Goal: Information Seeking & Learning: Learn about a topic

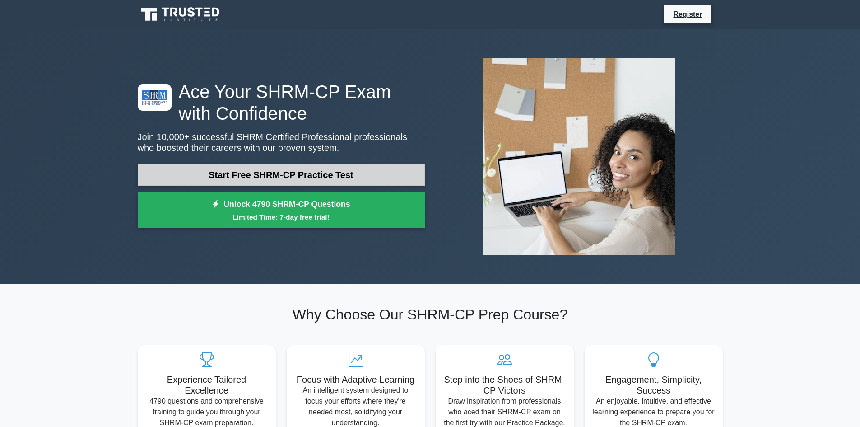
click at [377, 174] on link "Start Free SHRM-CP Practice Test" at bounding box center [281, 175] width 287 height 22
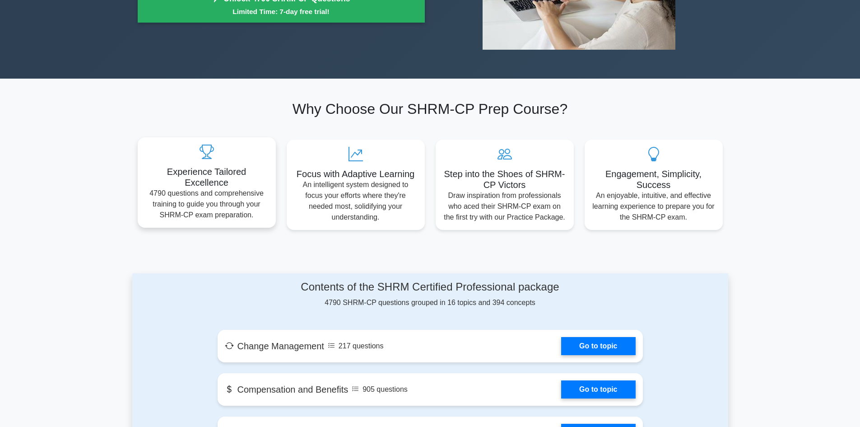
scroll to position [271, 0]
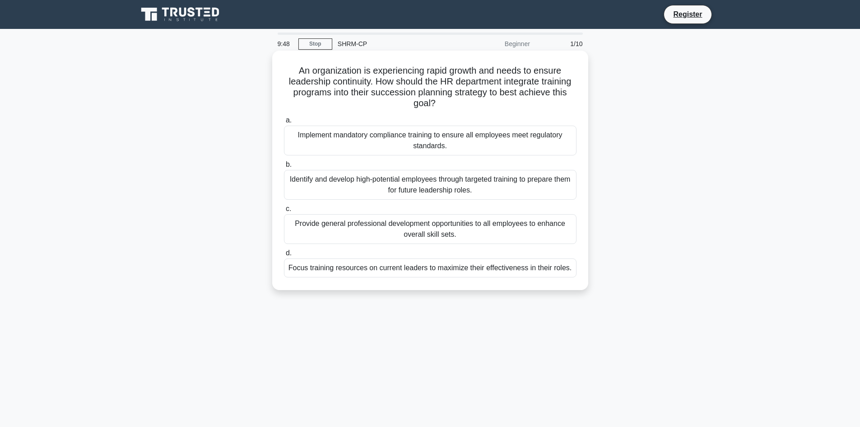
drag, startPoint x: 297, startPoint y: 70, endPoint x: 557, endPoint y: 103, distance: 262.1
click at [557, 103] on h5 "An organization is experiencing rapid growth and needs to ensure leadership con…" at bounding box center [430, 87] width 295 height 44
click at [418, 188] on div "Identify and develop high-potential employees through targeted training to prep…" at bounding box center [430, 185] width 293 height 30
click at [284, 168] on input "b. Identify and develop high-potential employees through targeted training to p…" at bounding box center [284, 165] width 0 height 6
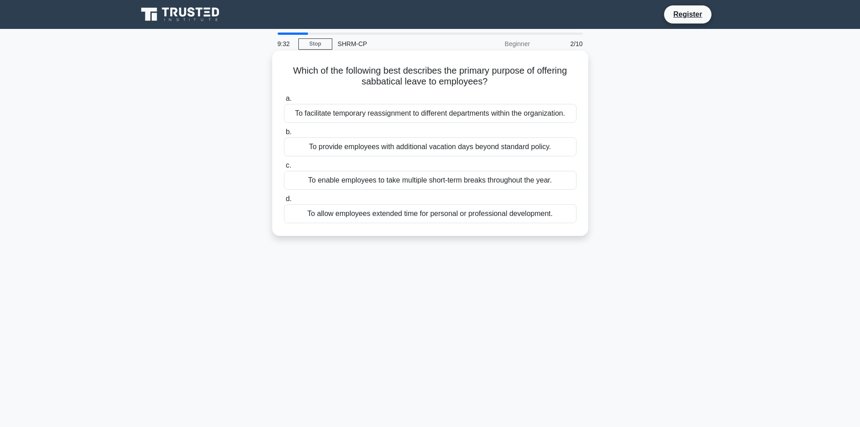
drag, startPoint x: 288, startPoint y: 69, endPoint x: 553, endPoint y: 84, distance: 265.5
click at [553, 84] on h5 "Which of the following best describes the primary purpose of offering sabbatica…" at bounding box center [430, 76] width 295 height 23
click at [337, 210] on div "To allow employees extended time for personal or professional development." at bounding box center [430, 213] width 293 height 19
click at [284, 202] on input "d. To allow employees extended time for personal or professional development." at bounding box center [284, 199] width 0 height 6
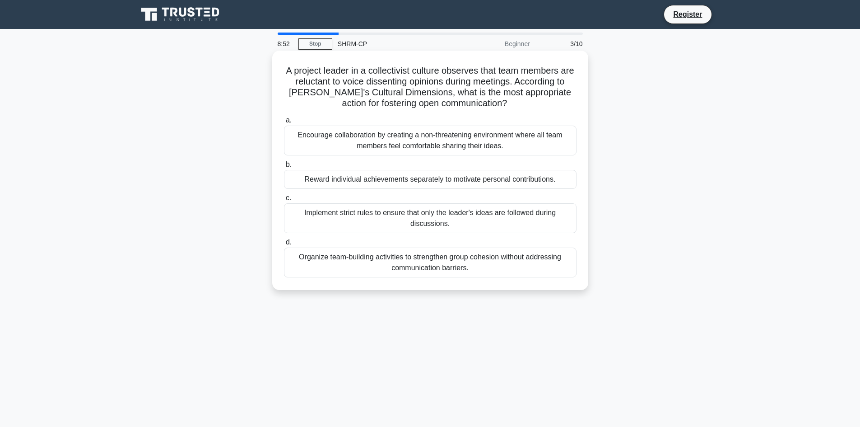
click at [365, 268] on div "Organize team-building activities to strengthen group cohesion without addressi…" at bounding box center [430, 263] width 293 height 30
click at [284, 245] on input "d. Organize team-building activities to strengthen group cohesion without addre…" at bounding box center [284, 242] width 0 height 6
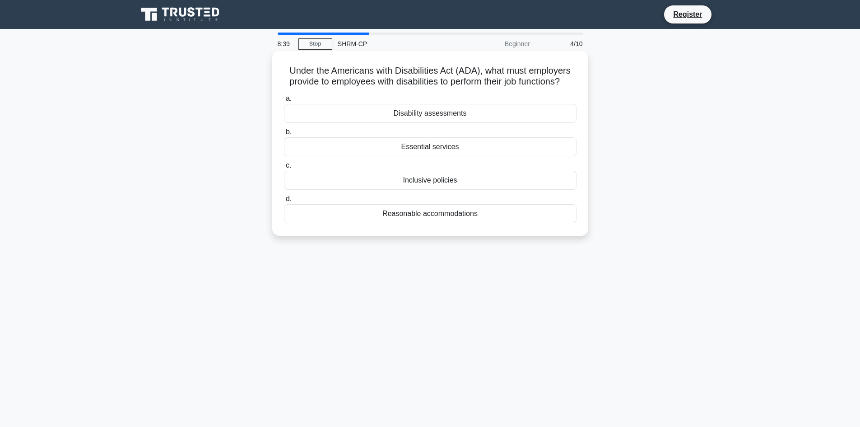
click at [425, 223] on div "Reasonable accommodations" at bounding box center [430, 213] width 293 height 19
click at [284, 202] on input "d. Reasonable accommodations" at bounding box center [284, 199] width 0 height 6
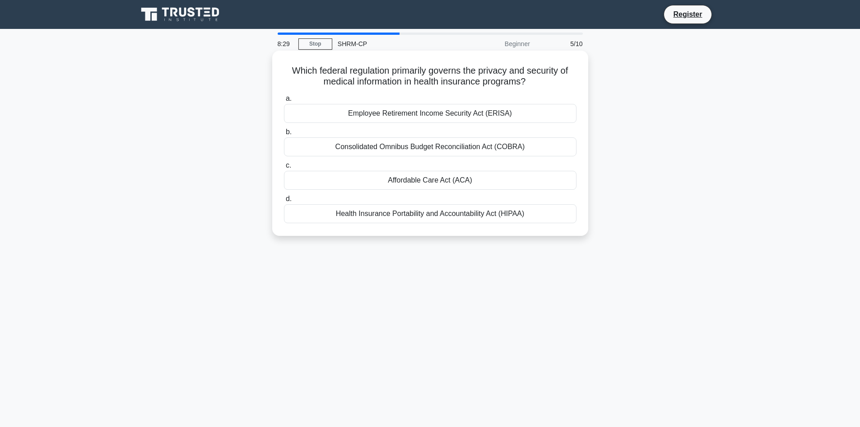
click at [416, 216] on div "Health Insurance Portability and Accountability Act (HIPAA)" at bounding box center [430, 213] width 293 height 19
click at [284, 202] on input "d. Health Insurance Portability and Accountability Act (HIPAA)" at bounding box center [284, 199] width 0 height 6
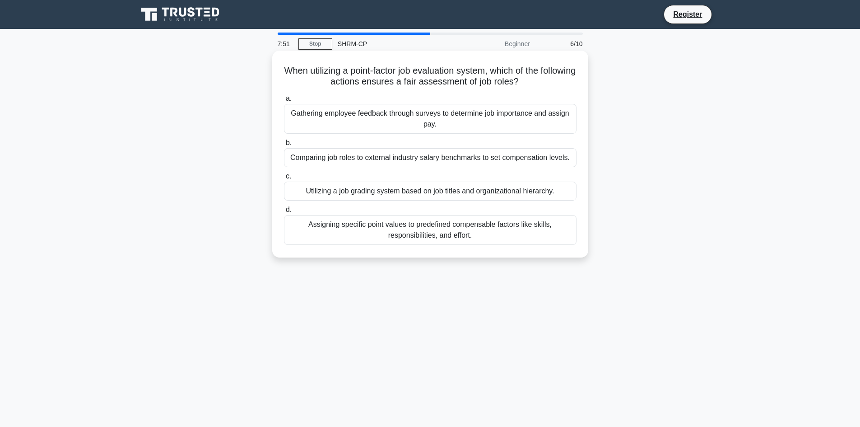
click at [424, 191] on div "Utilizing a job grading system based on job titles and organizational hierarchy." at bounding box center [430, 191] width 293 height 19
click at [284, 179] on input "c. Utilizing a job grading system based on job titles and organizational hierar…" at bounding box center [284, 176] width 0 height 6
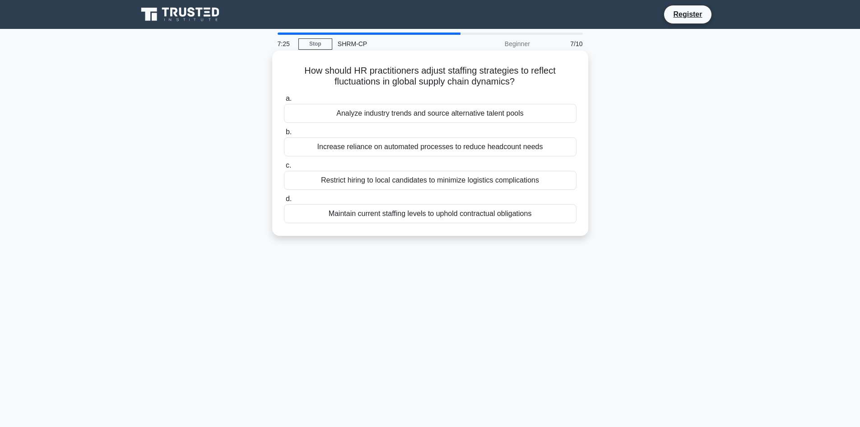
click at [416, 216] on div "Maintain current staffing levels to uphold contractual obligations" at bounding box center [430, 213] width 293 height 19
click at [284, 202] on input "d. Maintain current staffing levels to uphold contractual obligations" at bounding box center [284, 199] width 0 height 6
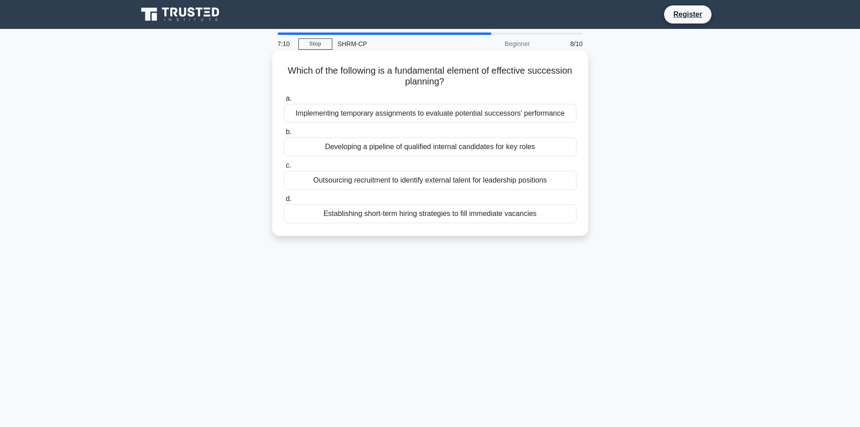
click at [505, 142] on div "Developing a pipeline of qualified internal candidates for key roles" at bounding box center [430, 146] width 293 height 19
click at [284, 135] on input "b. Developing a pipeline of qualified internal candidates for key roles" at bounding box center [284, 132] width 0 height 6
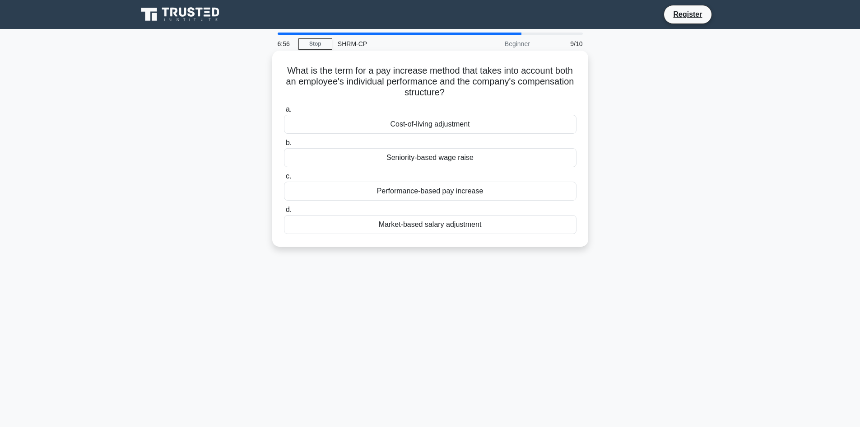
click at [507, 192] on div "Performance-based pay increase" at bounding box center [430, 191] width 293 height 19
click at [284, 179] on input "c. Performance-based pay increase" at bounding box center [284, 176] width 0 height 6
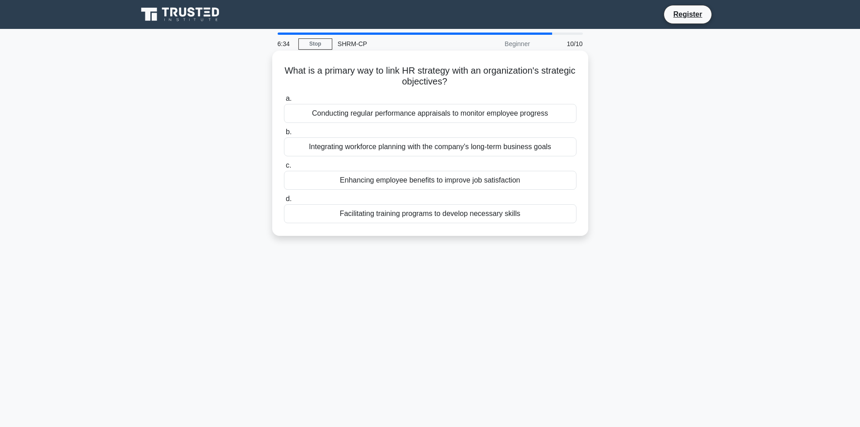
click at [512, 217] on div "Facilitating training programs to develop necessary skills" at bounding box center [430, 213] width 293 height 19
click at [284, 202] on input "d. Facilitating training programs to develop necessary skills" at bounding box center [284, 199] width 0 height 6
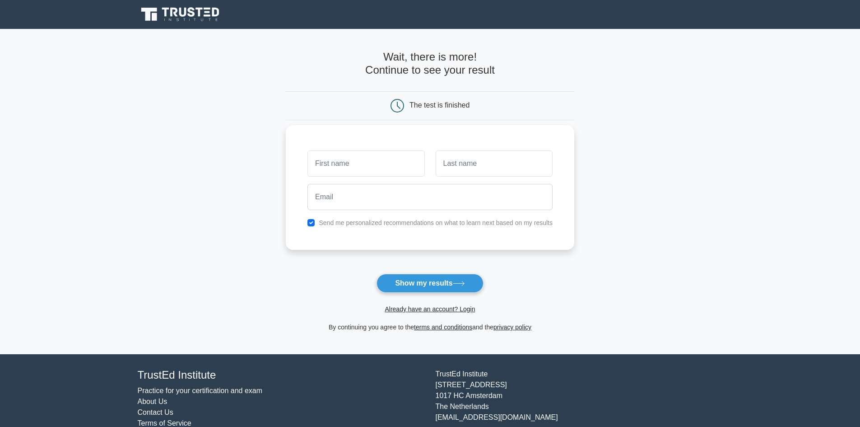
click at [398, 167] on input "text" at bounding box center [366, 163] width 117 height 26
click at [386, 204] on input "email" at bounding box center [430, 197] width 245 height 26
click at [432, 281] on button "Show my results" at bounding box center [430, 283] width 107 height 19
click at [371, 164] on input "text" at bounding box center [366, 163] width 117 height 26
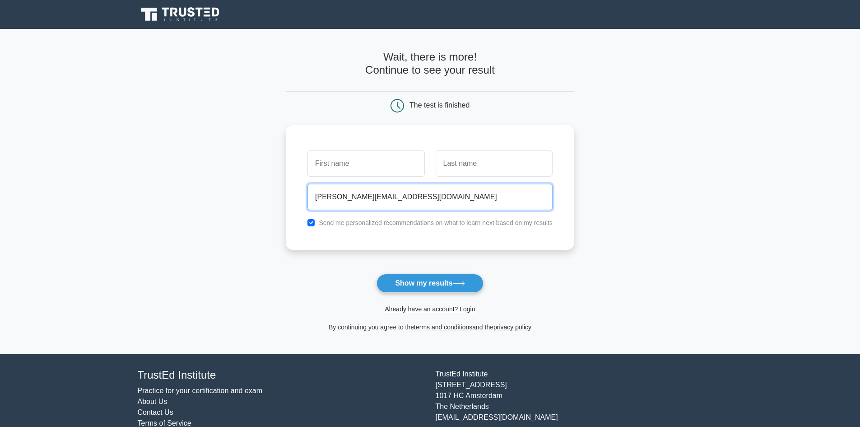
click at [467, 195] on input "[PERSON_NAME][EMAIL_ADDRESS][DOMAIN_NAME]" at bounding box center [430, 197] width 245 height 26
drag, startPoint x: 443, startPoint y: 197, endPoint x: 276, endPoint y: 197, distance: 166.7
click at [276, 197] on main "Wait, there is more! Continue to see your result The test is finished and the" at bounding box center [430, 191] width 860 height 325
type input "diana.voicu15@yahoo.com"
click at [368, 164] on input "text" at bounding box center [366, 163] width 117 height 26
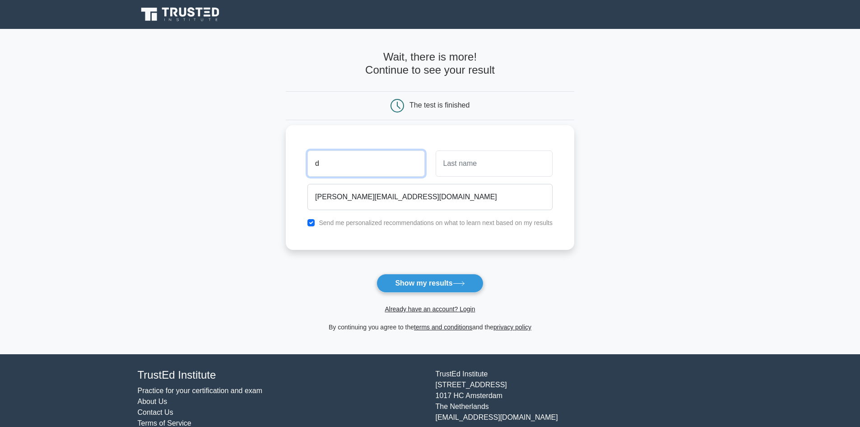
type input "d"
click at [465, 170] on input "text" at bounding box center [494, 163] width 117 height 26
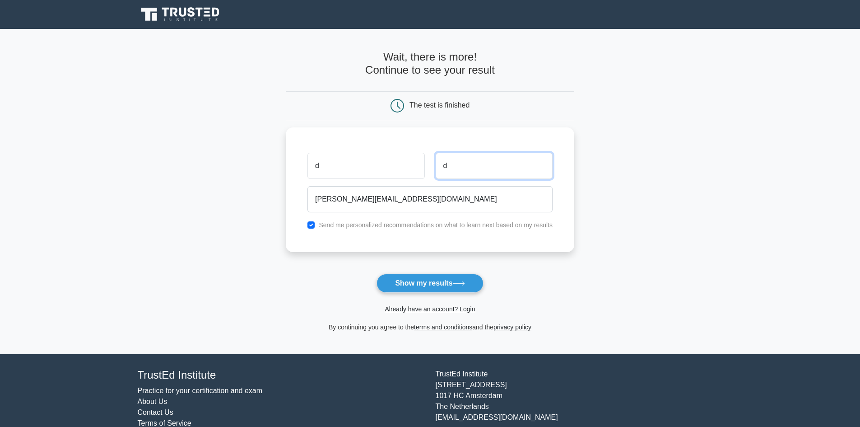
type input "d"
click at [412, 295] on div "Already have an account? Login" at bounding box center [430, 304] width 289 height 22
click at [407, 287] on button "Show my results" at bounding box center [430, 283] width 107 height 19
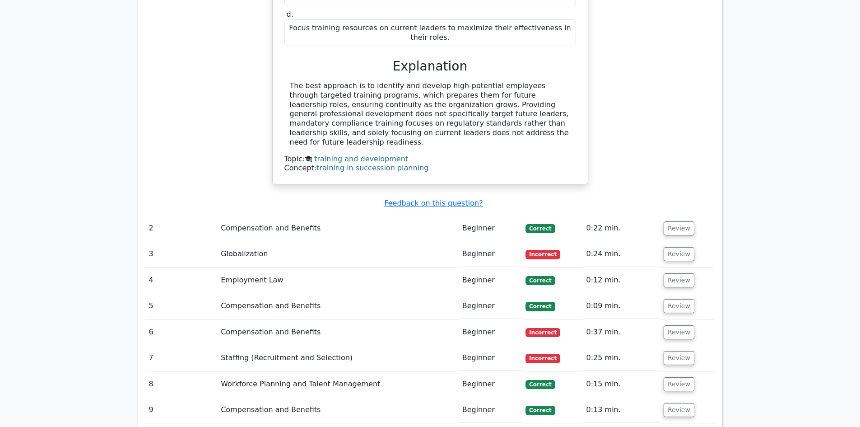
scroll to position [994, 0]
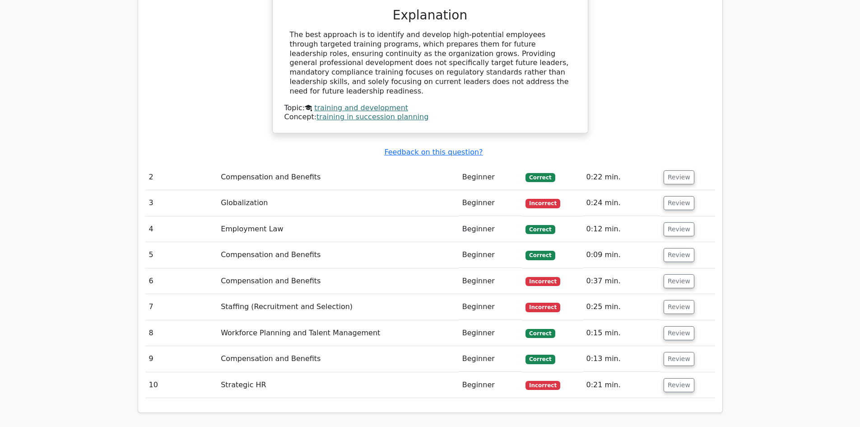
click at [560, 190] on td "Incorrect" at bounding box center [552, 203] width 61 height 26
click at [548, 199] on span "Incorrect" at bounding box center [543, 203] width 35 height 9
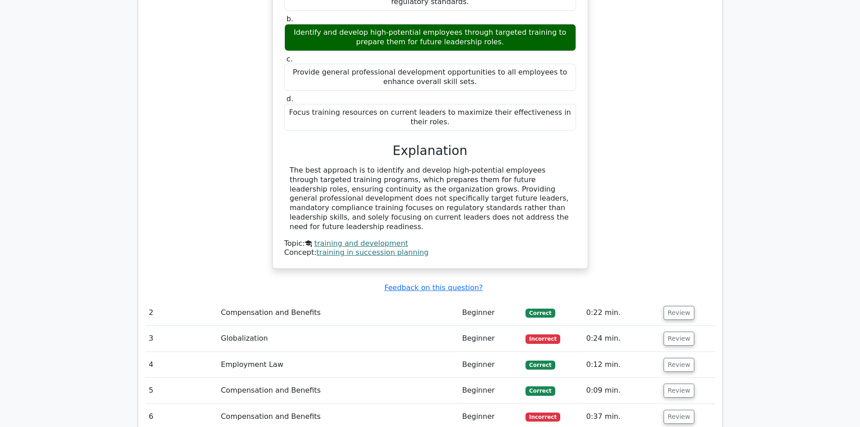
scroll to position [752, 0]
